Goal: Navigation & Orientation: Find specific page/section

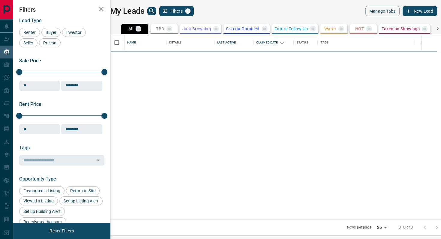
scroll to position [185, 328]
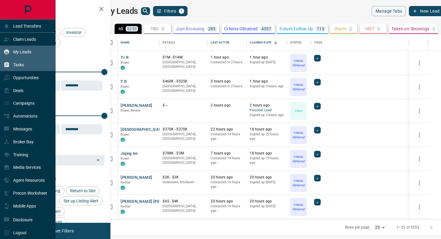
click at [20, 66] on p "Tasks" at bounding box center [18, 64] width 11 height 5
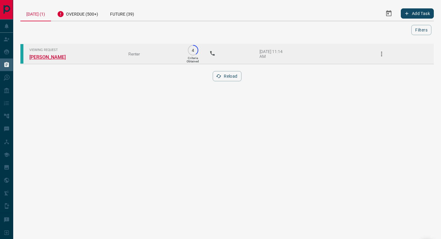
click at [53, 58] on link "[PERSON_NAME]" at bounding box center [51, 57] width 45 height 6
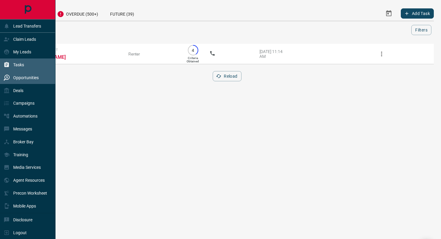
click at [28, 79] on p "Opportunities" at bounding box center [26, 77] width 26 height 5
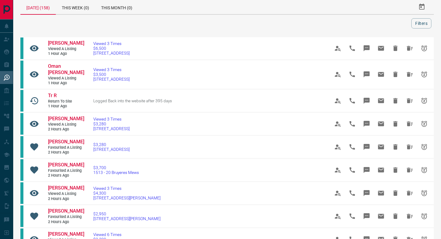
scroll to position [7, 0]
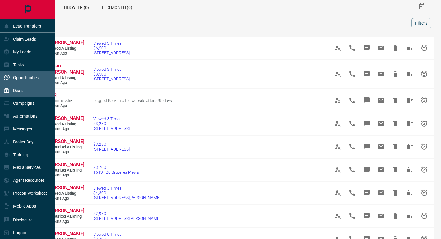
click at [23, 92] on p "Deals" at bounding box center [18, 90] width 10 height 5
